Goal: Transaction & Acquisition: Book appointment/travel/reservation

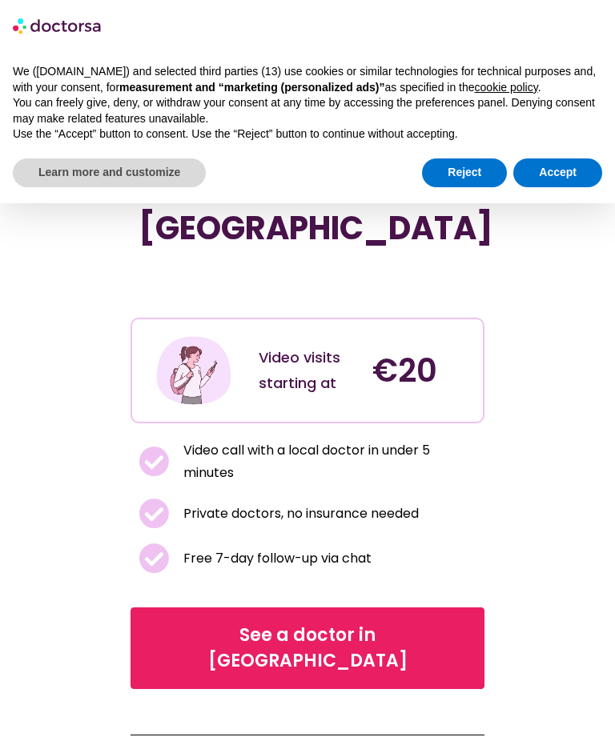
click at [391, 623] on span "See a doctor in Turkey" at bounding box center [306, 648] width 311 height 51
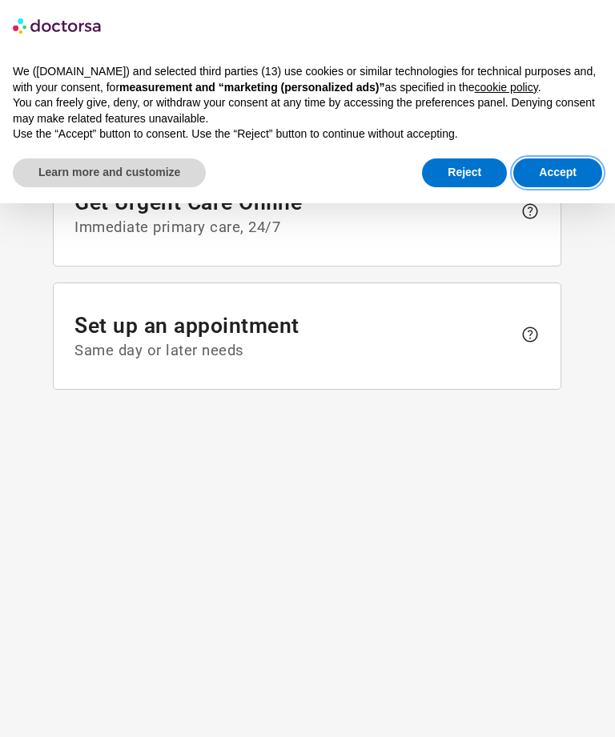
click at [554, 170] on button "Accept" at bounding box center [557, 172] width 89 height 29
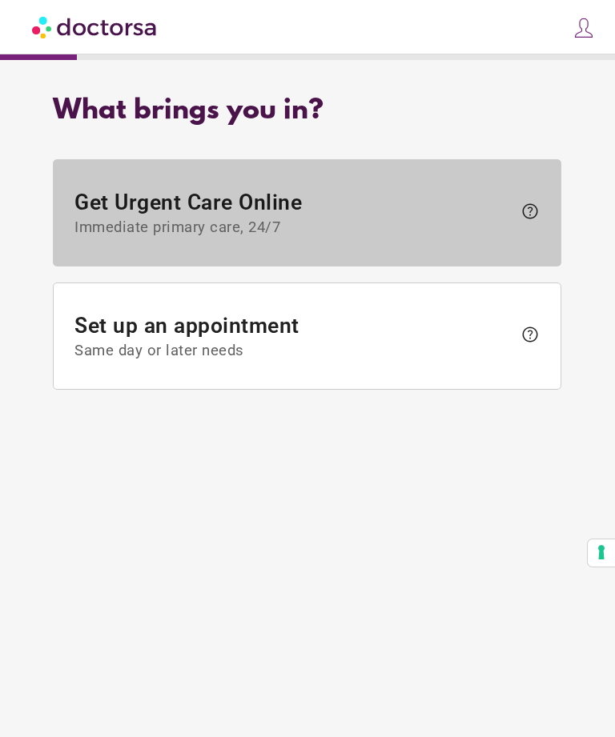
click at [482, 197] on span "Get Urgent Care Online Immediate primary care, 24/7" at bounding box center [294, 213] width 438 height 46
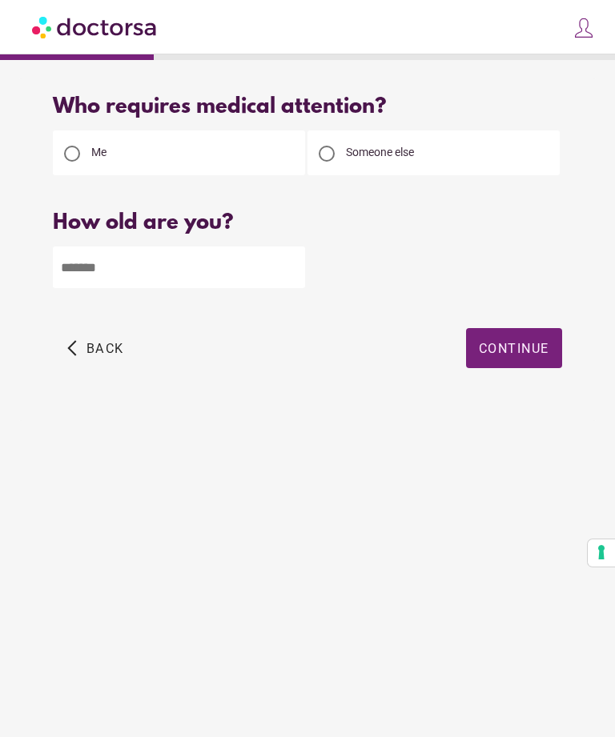
click at [114, 277] on input "number" at bounding box center [179, 267] width 252 height 42
type input "**"
click at [515, 364] on span "button" at bounding box center [514, 348] width 96 height 40
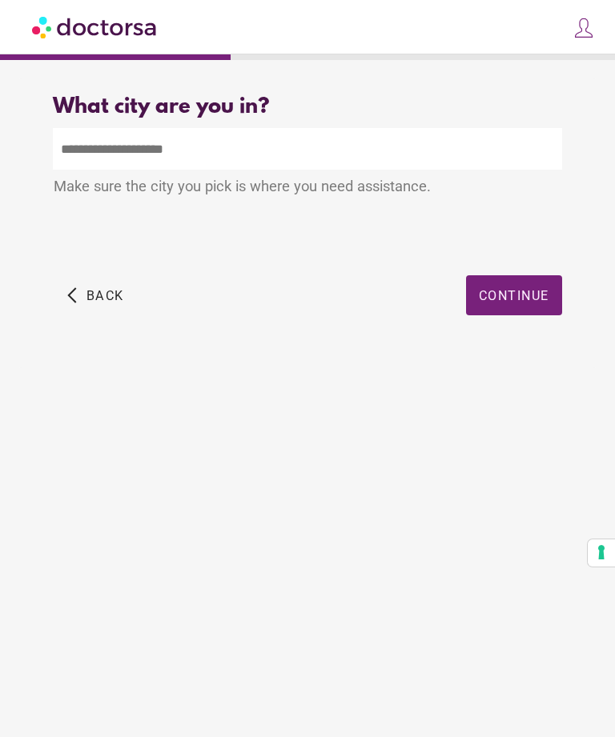
click at [489, 150] on input "text" at bounding box center [307, 149] width 508 height 42
type input "*"
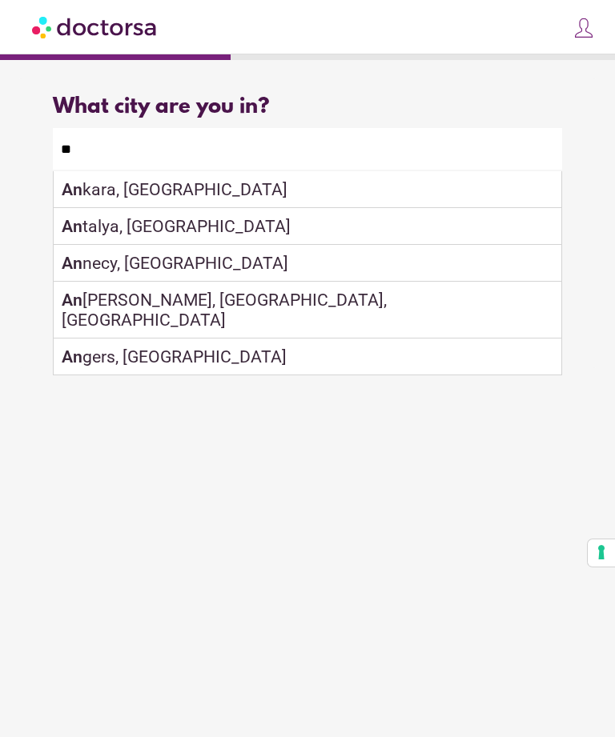
click at [435, 231] on div "An talya, Türkiye" at bounding box center [307, 226] width 506 height 37
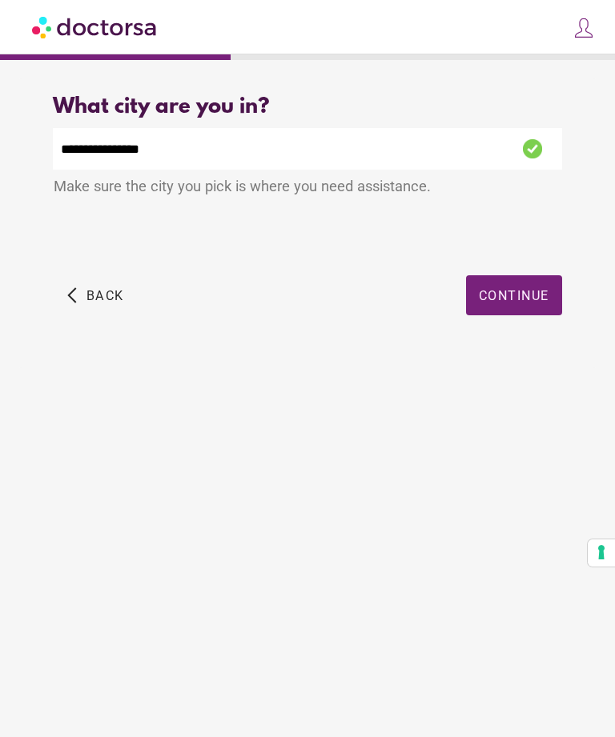
click at [458, 146] on input "**********" at bounding box center [307, 149] width 508 height 42
type input "*"
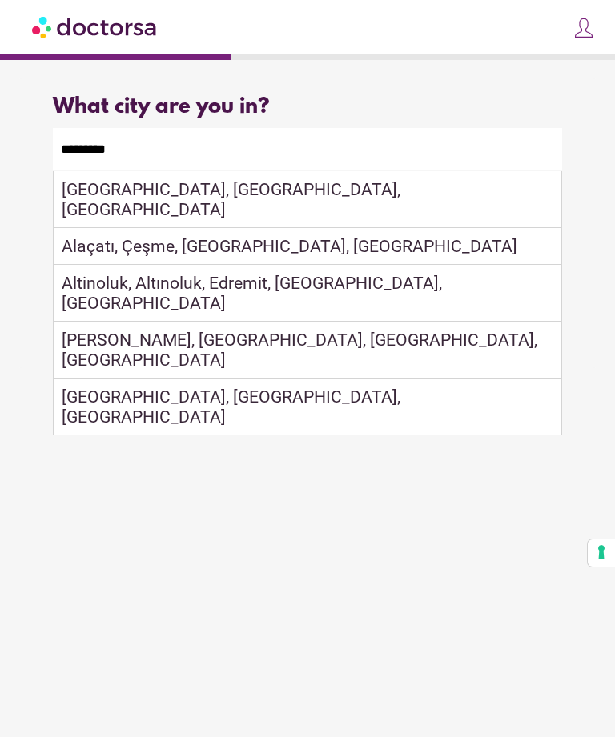
click at [424, 194] on div "Alanya, Antalya, Turkey" at bounding box center [307, 199] width 506 height 57
type input "**********"
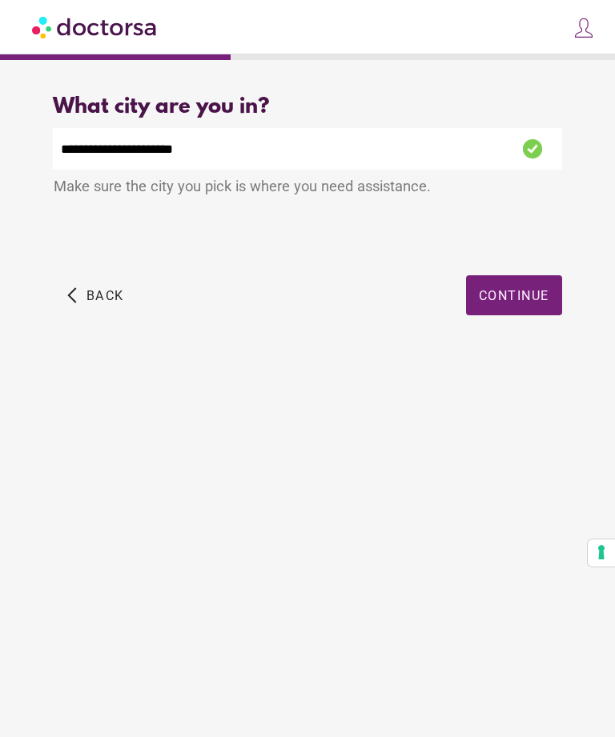
click at [521, 303] on span "Continue" at bounding box center [513, 295] width 70 height 15
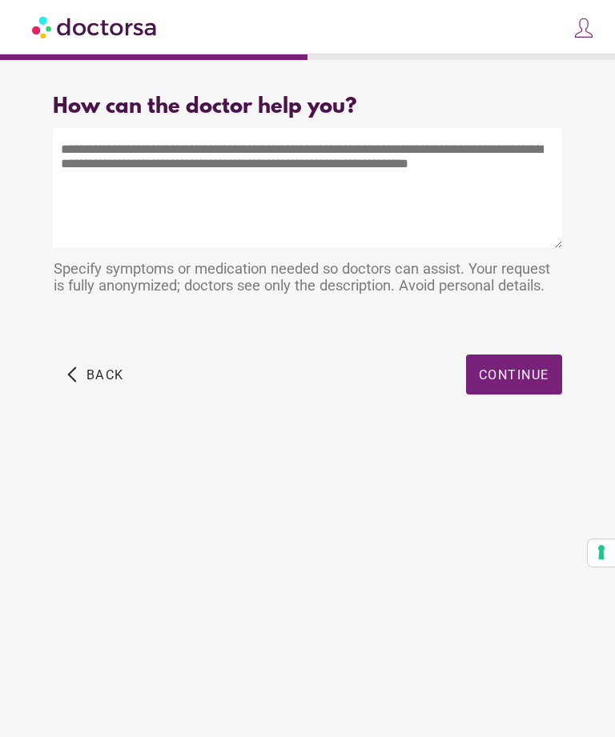
click at [464, 169] on textarea at bounding box center [307, 188] width 508 height 120
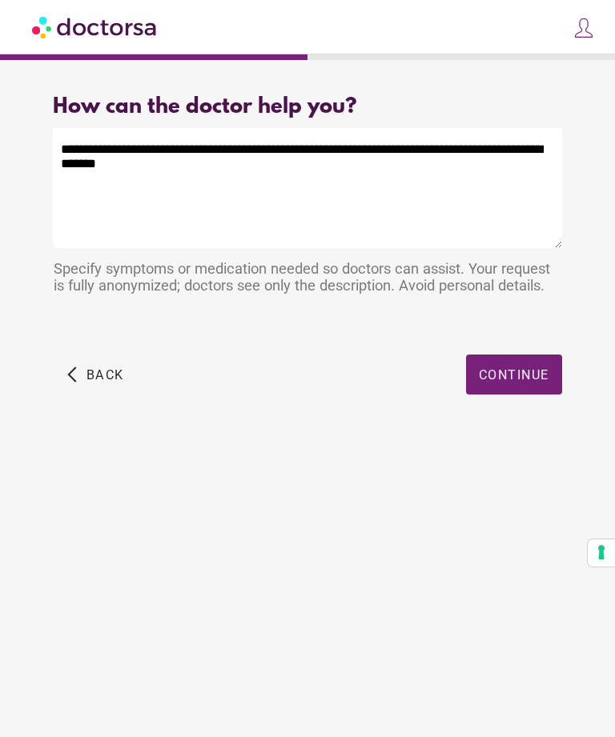
type textarea "**********"
click at [546, 379] on span "Continue" at bounding box center [513, 374] width 70 height 15
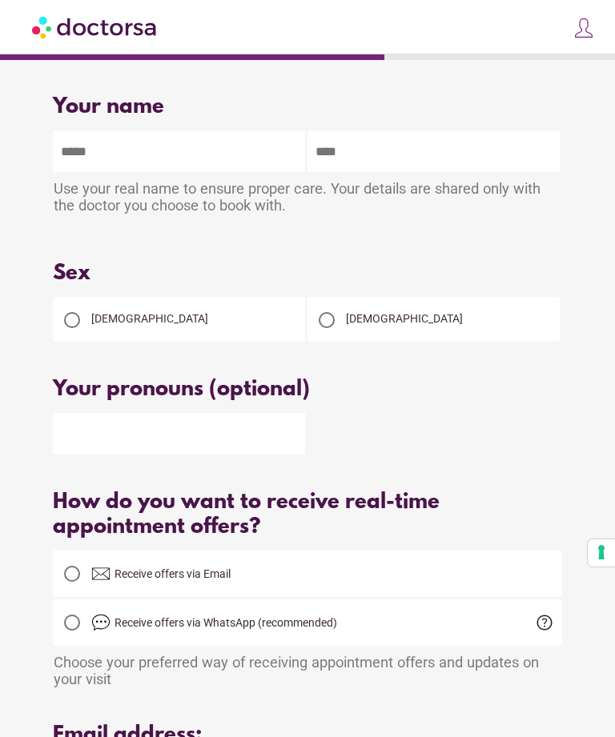
click at [263, 150] on input "text" at bounding box center [179, 151] width 252 height 42
type input "********"
click at [494, 149] on input "text" at bounding box center [433, 151] width 252 height 42
type input "******"
click at [186, 314] on div "[DEMOGRAPHIC_DATA]" at bounding box center [179, 319] width 252 height 45
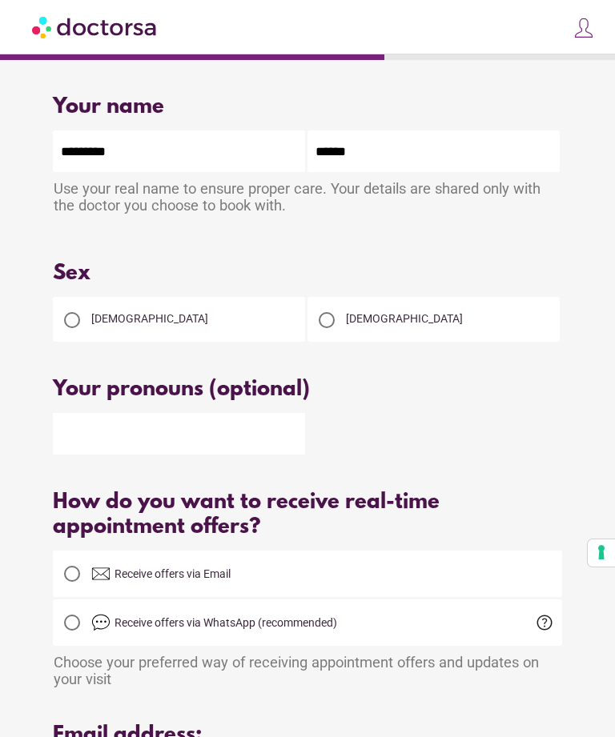
click at [81, 320] on div at bounding box center [72, 320] width 32 height 32
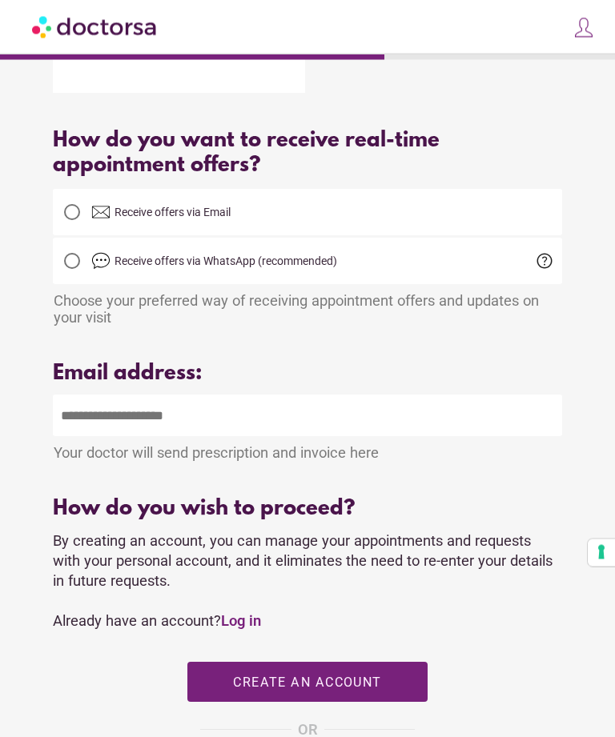
scroll to position [362, 0]
click at [440, 436] on input "email" at bounding box center [307, 415] width 508 height 42
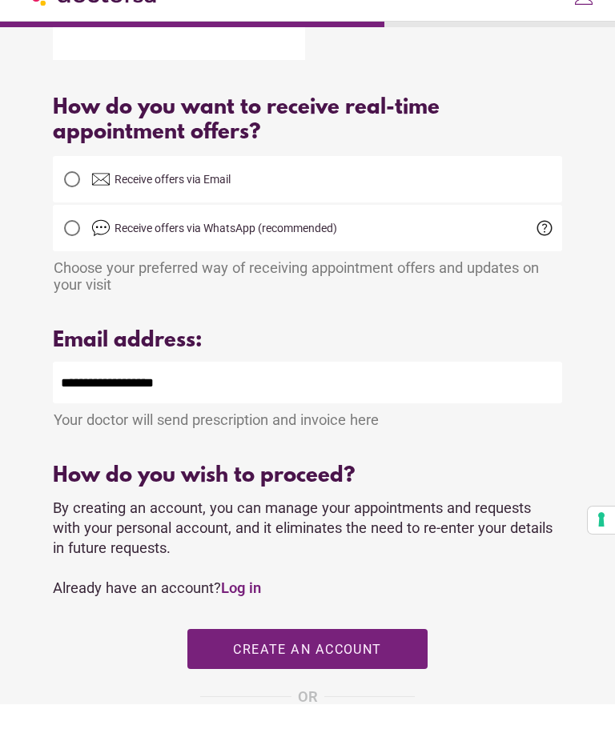
type input "**********"
click at [447, 250] on label "Receive offers via WhatsApp (recommended)" at bounding box center [307, 261] width 508 height 38
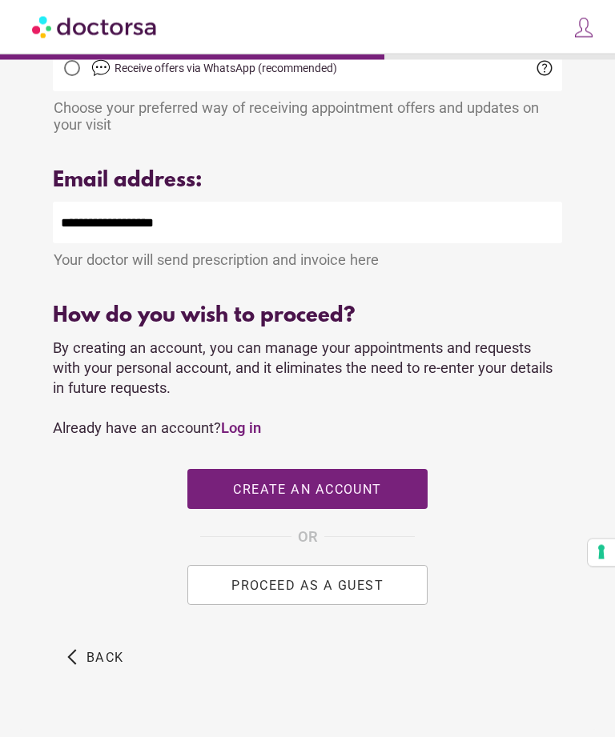
scroll to position [554, 0]
click at [358, 592] on span "PROCEED AS A GUEST" at bounding box center [307, 584] width 152 height 15
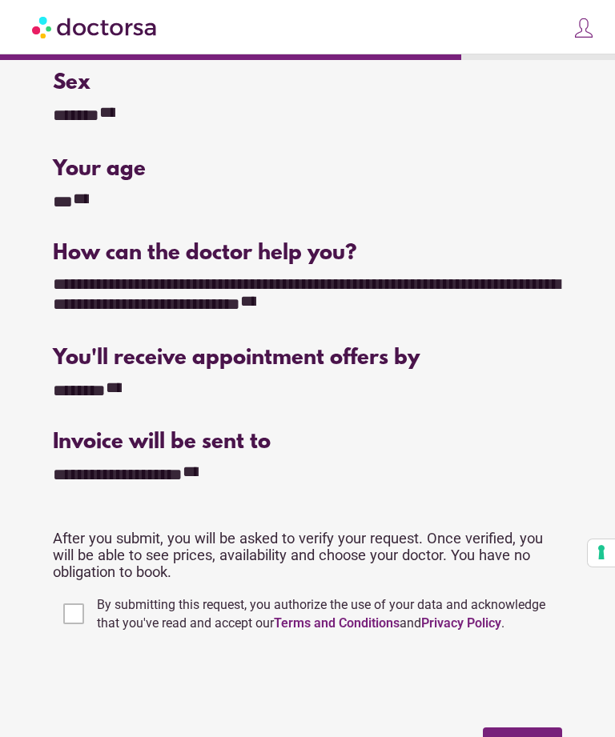
scroll to position [242, 0]
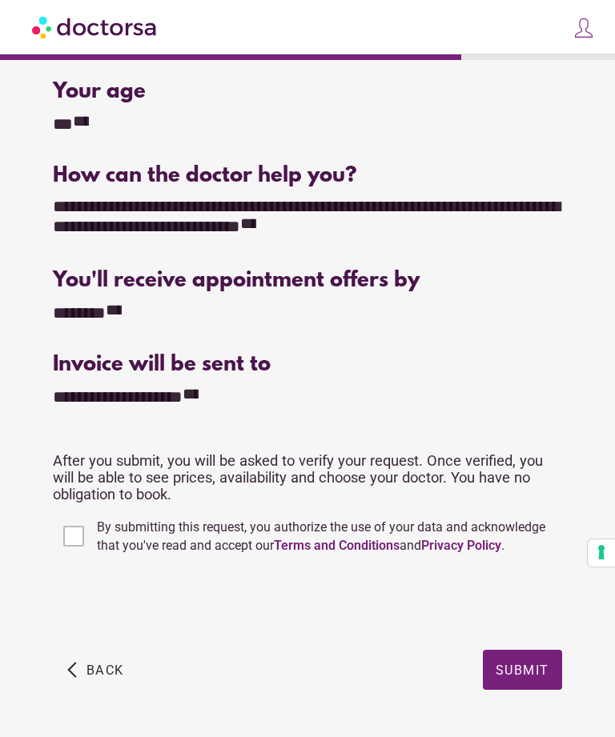
click at [366, 544] on link "Terms and Conditions" at bounding box center [337, 545] width 126 height 15
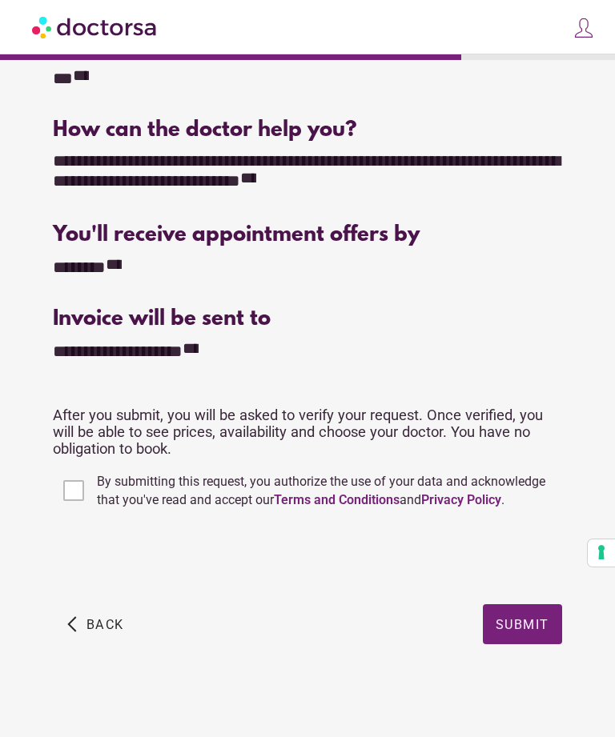
click at [525, 627] on span "Submit" at bounding box center [522, 623] width 54 height 15
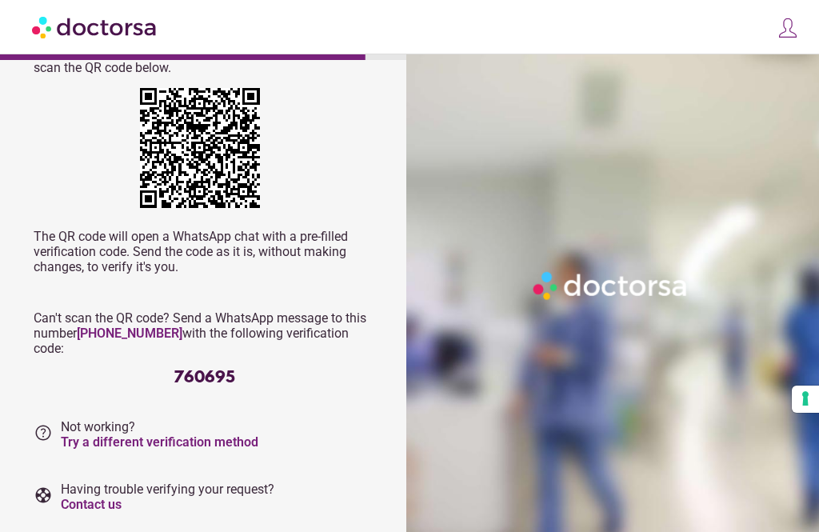
scroll to position [132, 0]
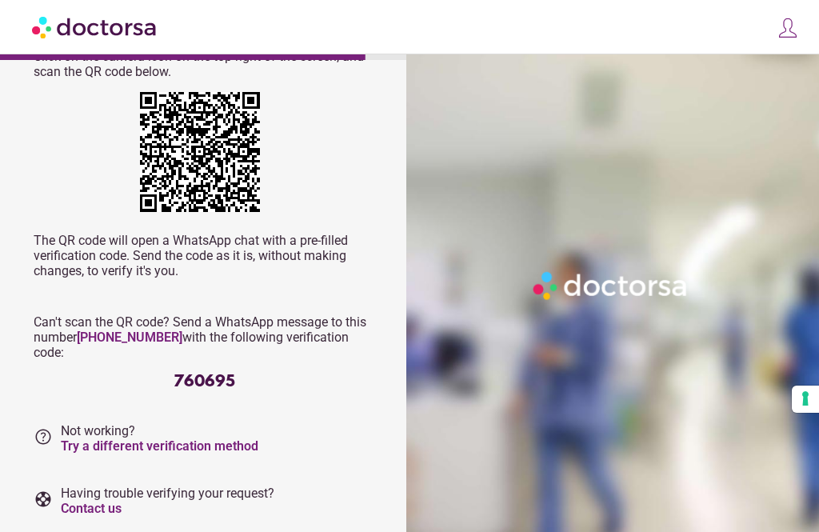
click at [498, 294] on div at bounding box center [615, 320] width 418 height 532
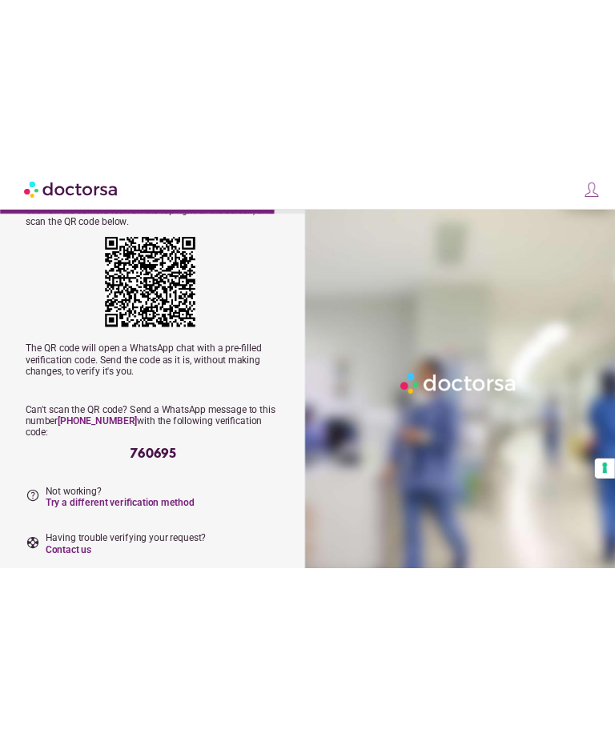
scroll to position [0, 0]
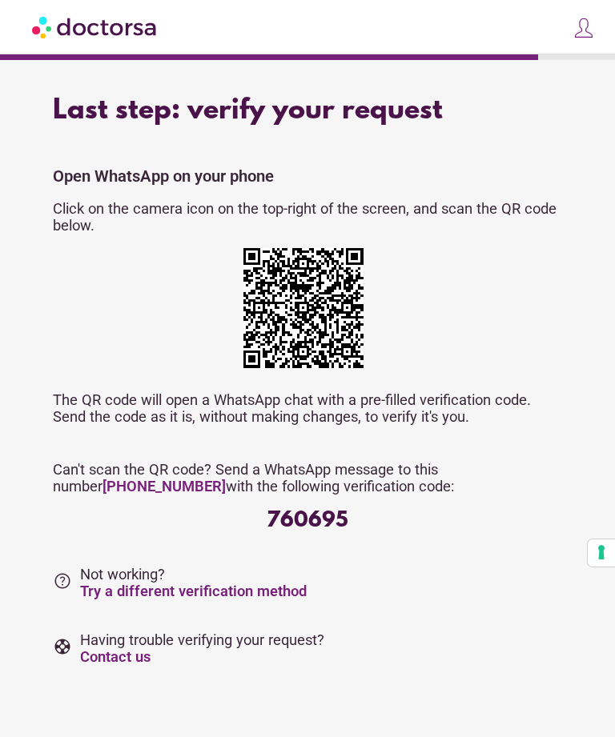
click at [165, 494] on link "[PHONE_NUMBER]" at bounding box center [163, 486] width 123 height 17
click at [126, 648] on link "Contact us" at bounding box center [115, 656] width 70 height 17
click at [118, 583] on link "Try a different verification method" at bounding box center [193, 591] width 226 height 17
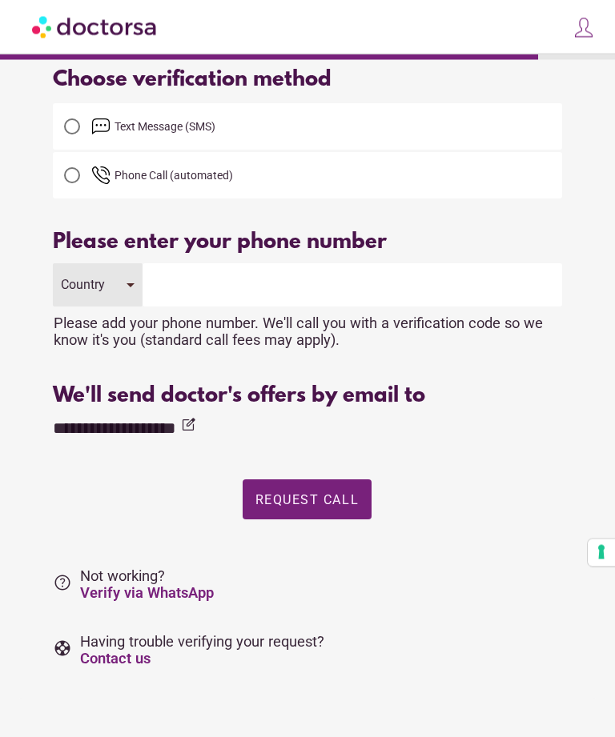
scroll to position [84, 0]
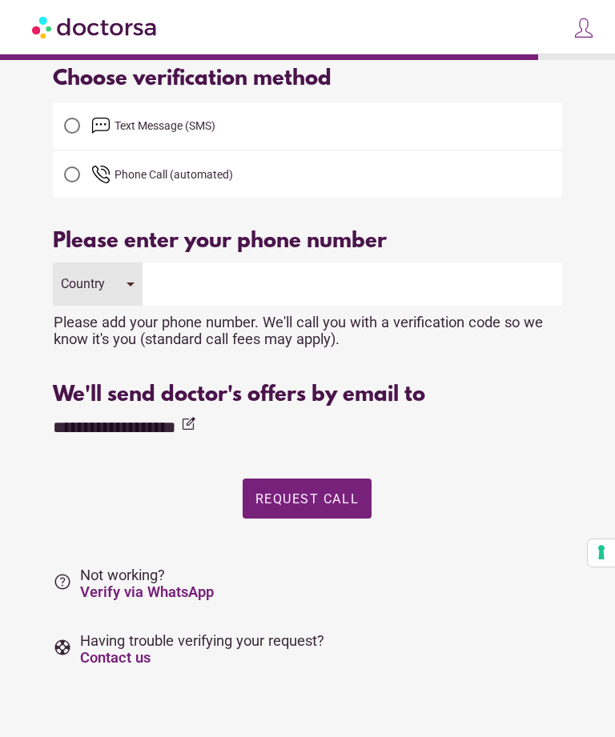
click at [345, 119] on span "Text Message (SMS)" at bounding box center [275, 125] width 369 height 19
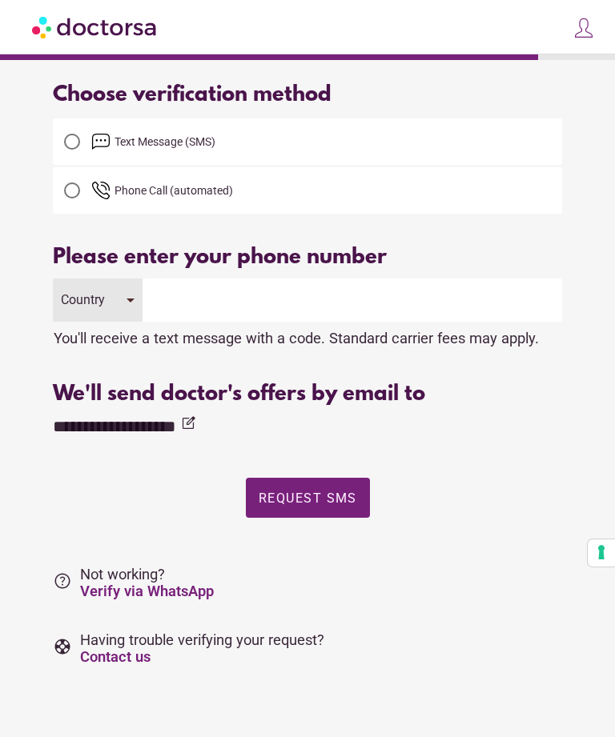
click at [435, 302] on input "tel" at bounding box center [351, 299] width 419 height 43
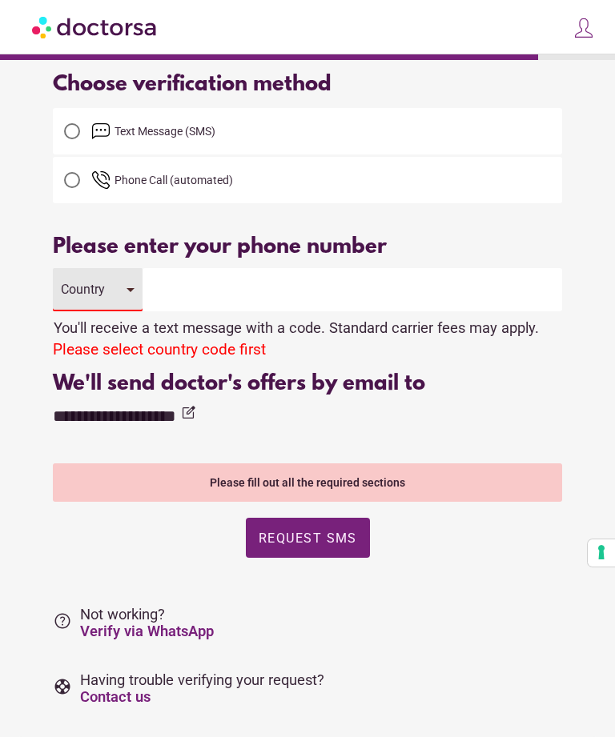
click at [435, 306] on input "tel" at bounding box center [351, 289] width 419 height 43
click at [120, 292] on div "Country" at bounding box center [97, 289] width 89 height 43
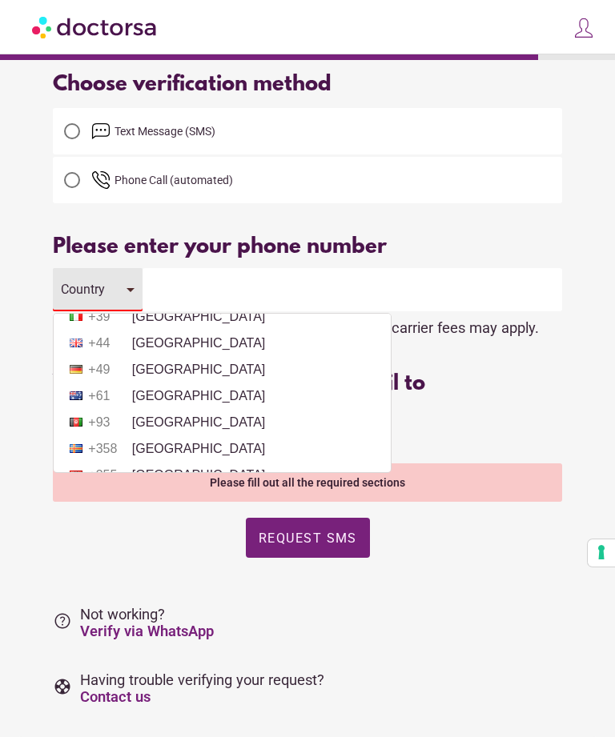
scroll to position [42, 0]
click at [302, 347] on li "+44 [GEOGRAPHIC_DATA]" at bounding box center [222, 344] width 321 height 24
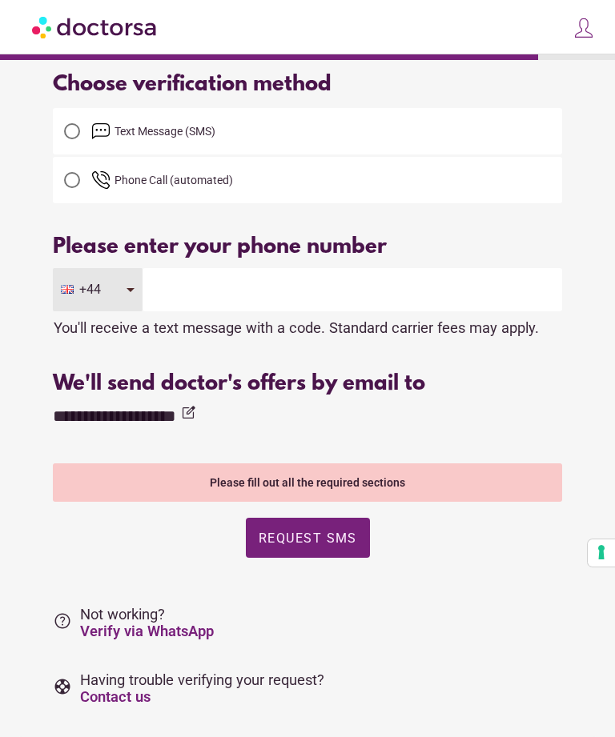
click at [429, 286] on input "tel" at bounding box center [351, 289] width 419 height 43
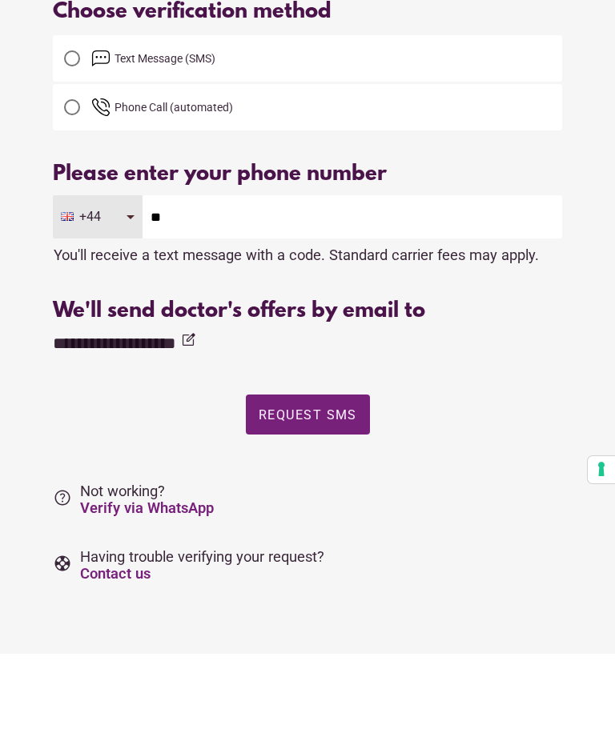
type input "*"
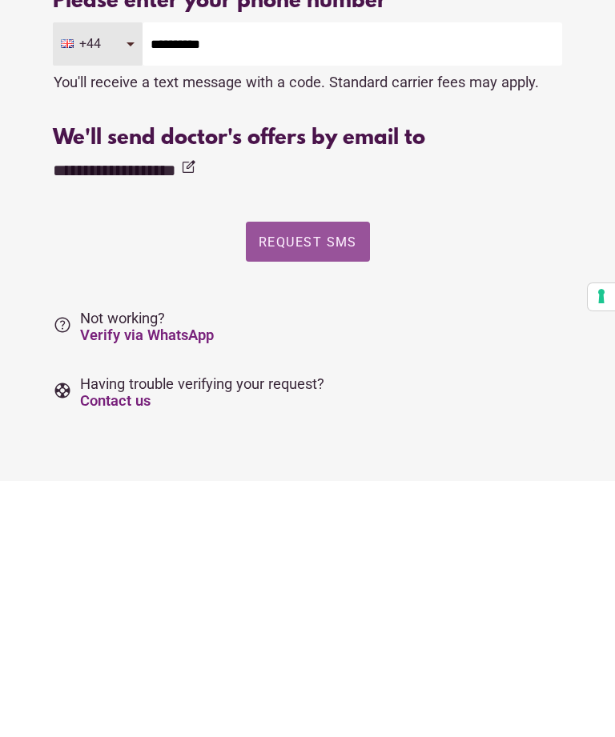
type input "**********"
click at [338, 490] on span "Request SMS" at bounding box center [307, 497] width 98 height 15
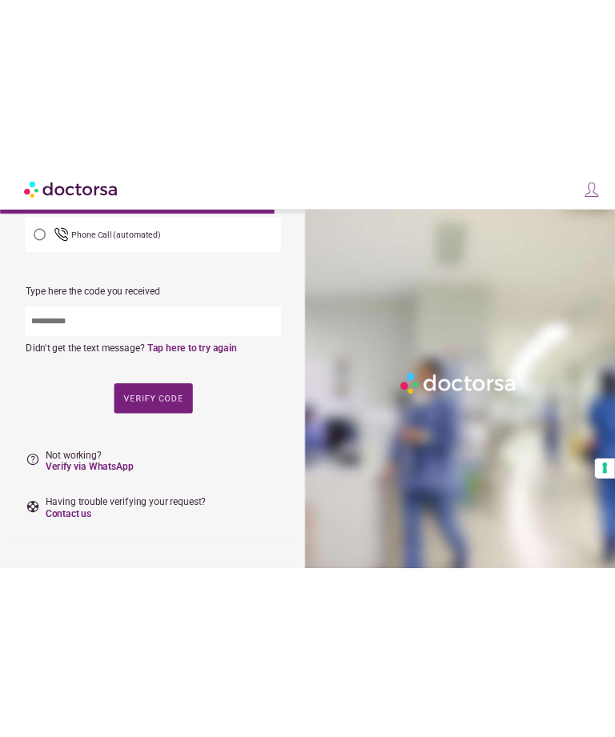
scroll to position [51, 0]
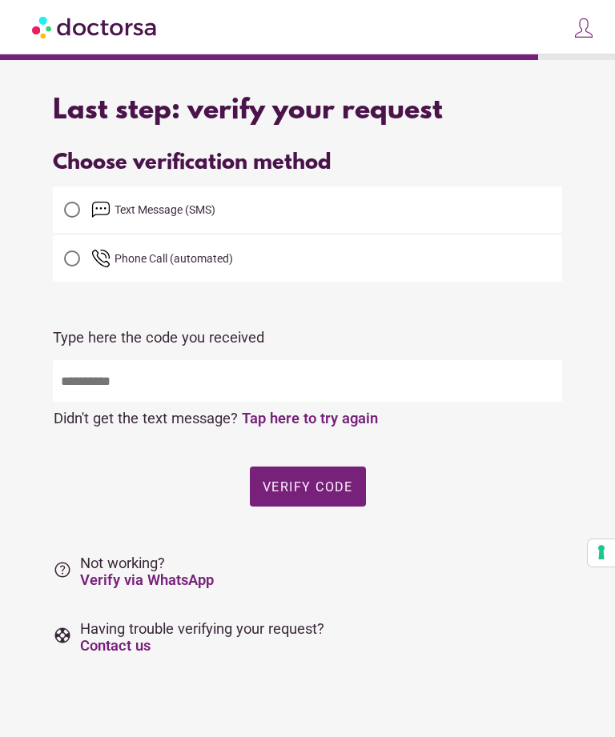
click at [360, 360] on input "text" at bounding box center [307, 381] width 508 height 42
type input "*****"
click at [342, 478] on span "Verify code" at bounding box center [307, 485] width 90 height 15
click at [324, 478] on span "Verify code" at bounding box center [307, 485] width 90 height 15
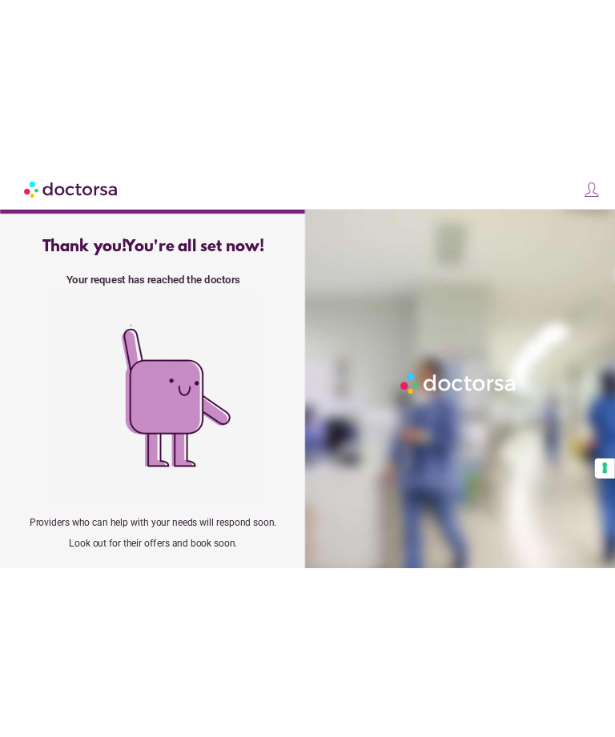
scroll to position [0, 0]
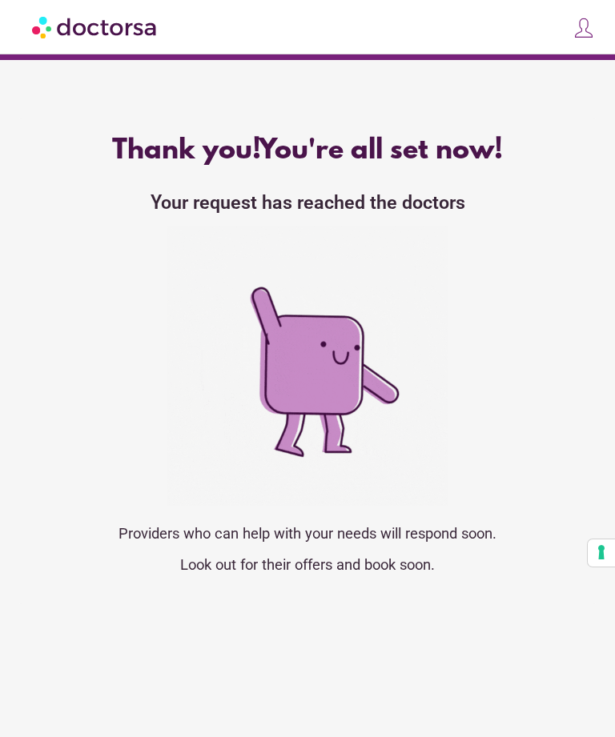
click at [25, 434] on div "Thank you! You're all set now! Your request has reached the doctors Providers w…" at bounding box center [307, 361] width 576 height 486
